Goal: Task Accomplishment & Management: Complete application form

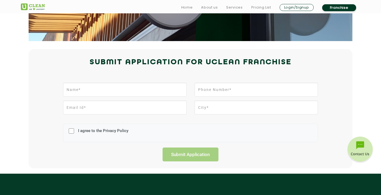
scroll to position [134, 0]
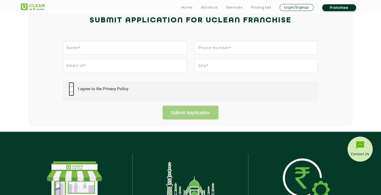
click at [69, 87] on input "I agree to the Privacy Policy" at bounding box center [71, 89] width 5 height 14
checkbox input "true"
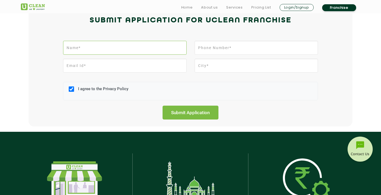
click at [118, 50] on input "text" at bounding box center [124, 48] width 123 height 14
type input "Simon Shidolo"
type input "0812959758"
type input "sshidolo@gmail.com"
drag, startPoint x: 235, startPoint y: 66, endPoint x: 166, endPoint y: 66, distance: 69.2
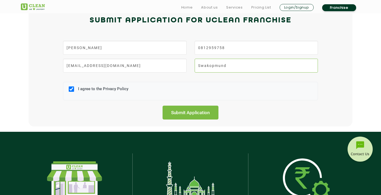
click at [166, 66] on div "sshidolo@gmail.com Swakopmund" at bounding box center [190, 68] width 263 height 18
type input "Windhoek"
drag, startPoint x: 201, startPoint y: 48, endPoint x: 185, endPoint y: 48, distance: 15.5
click at [185, 48] on div "Simon Shidolo 0812959758" at bounding box center [190, 50] width 263 height 18
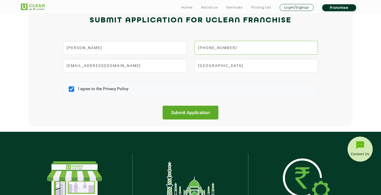
type input "+264812959758"
click at [194, 114] on input "Submit Application" at bounding box center [190, 113] width 56 height 14
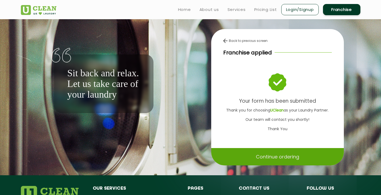
click at [275, 154] on p "Continue ordering" at bounding box center [277, 156] width 43 height 9
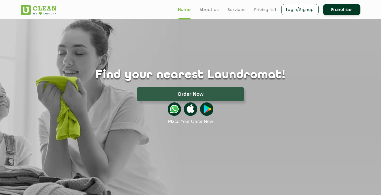
click at [173, 109] on img at bounding box center [174, 109] width 13 height 13
click at [205, 110] on img at bounding box center [206, 109] width 13 height 13
click at [208, 110] on img at bounding box center [206, 109] width 13 height 13
click at [207, 109] on img at bounding box center [206, 109] width 13 height 13
